Goal: Find specific page/section: Find specific page/section

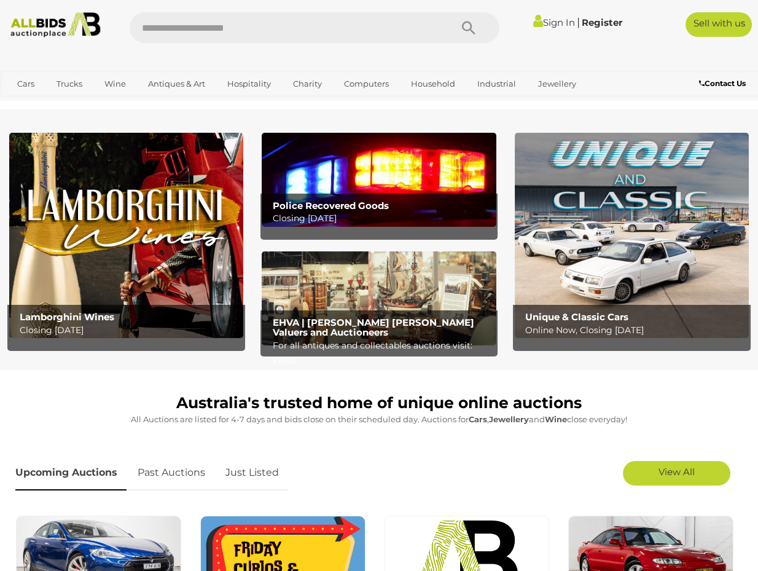
click at [263, 36] on input "text" at bounding box center [284, 27] width 309 height 31
type input "****"
click at [468, 24] on icon "Search" at bounding box center [469, 28] width 14 height 18
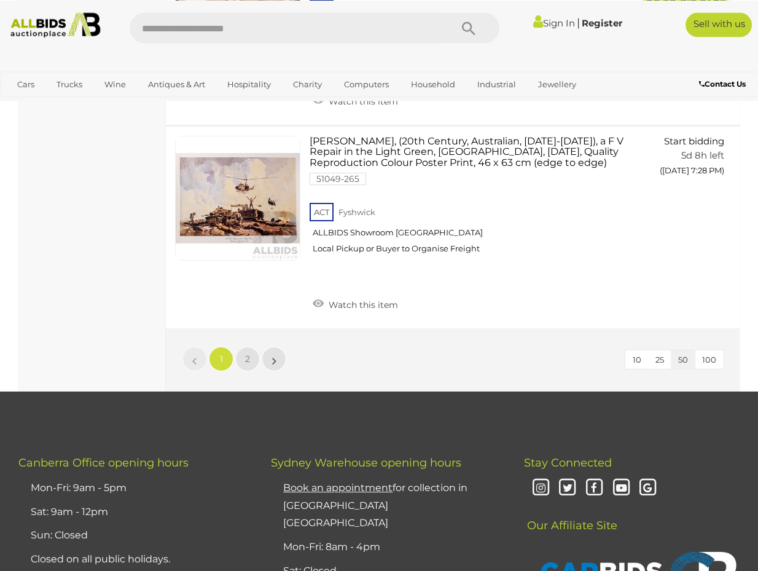
scroll to position [9310, 0]
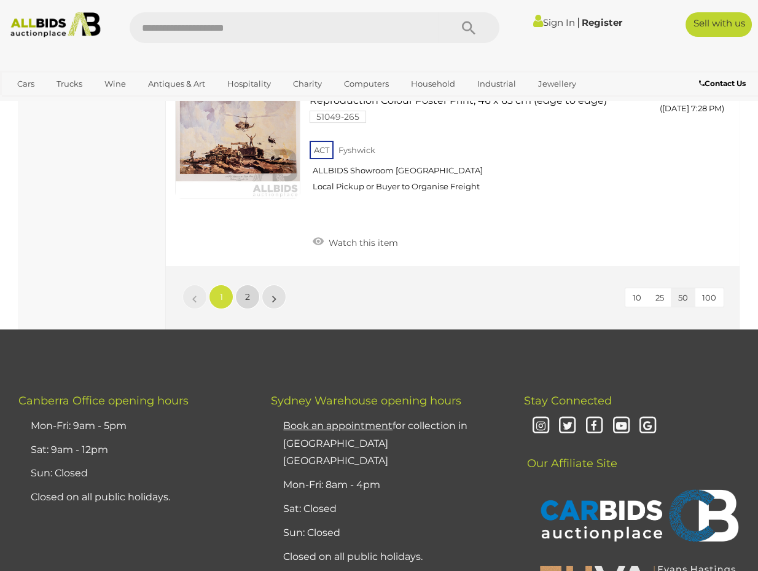
click at [248, 291] on span "2" at bounding box center [247, 296] width 5 height 11
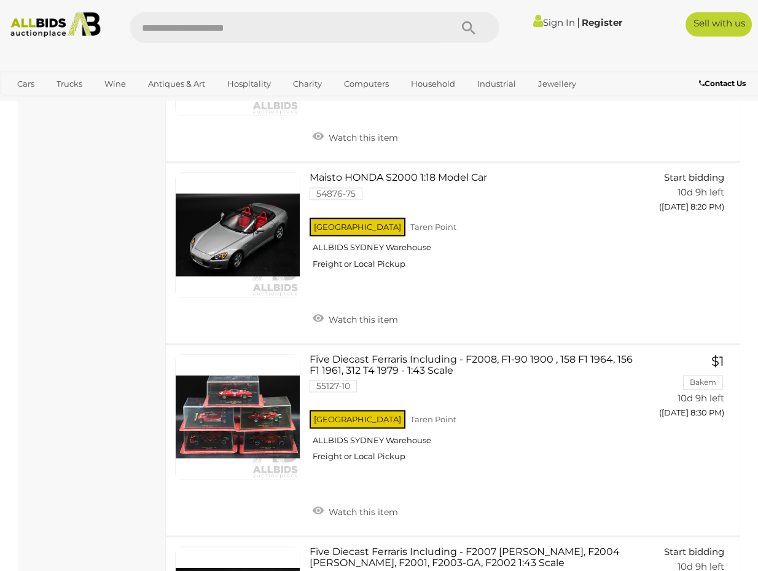
scroll to position [2986, 0]
